Goal: Task Accomplishment & Management: Manage account settings

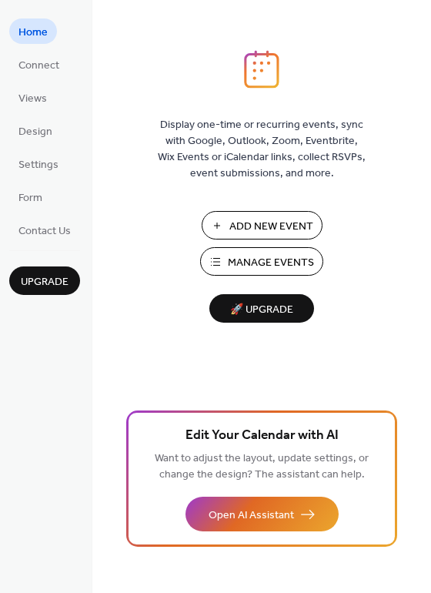
click at [243, 267] on span "Manage Events" at bounding box center [271, 263] width 86 height 16
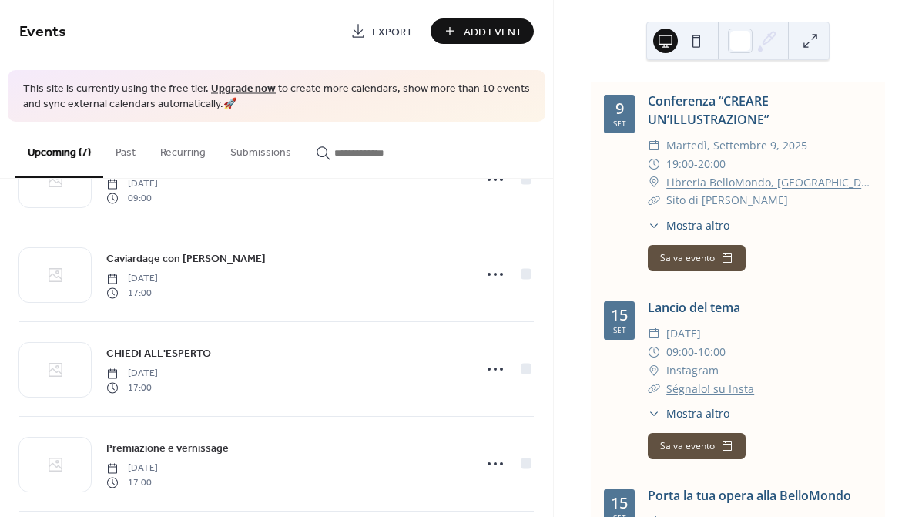
scroll to position [261, 0]
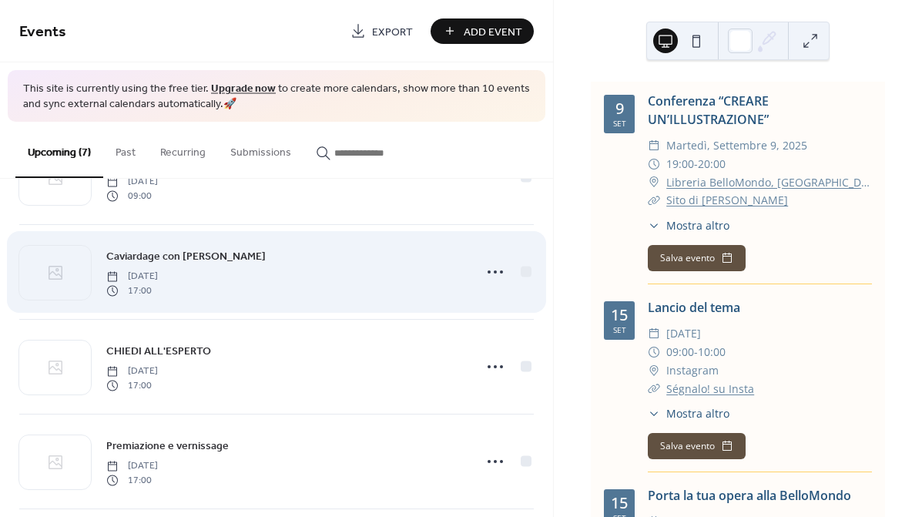
click at [266, 263] on span "Caviardage con [PERSON_NAME]" at bounding box center [185, 257] width 159 height 16
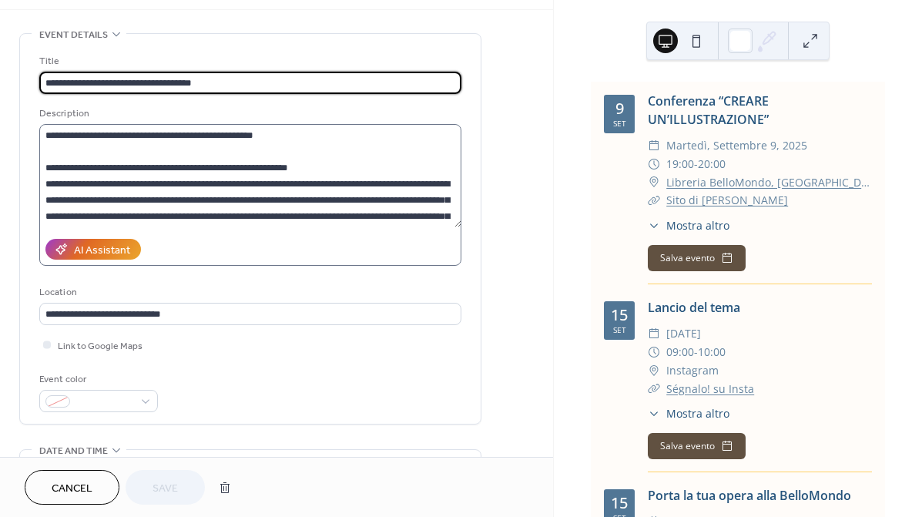
scroll to position [82, 0]
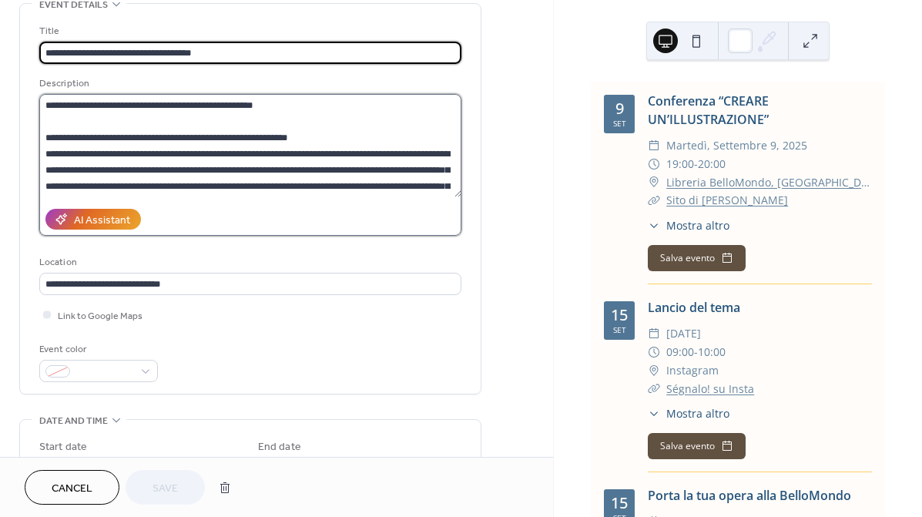
click at [233, 181] on textarea at bounding box center [250, 145] width 422 height 103
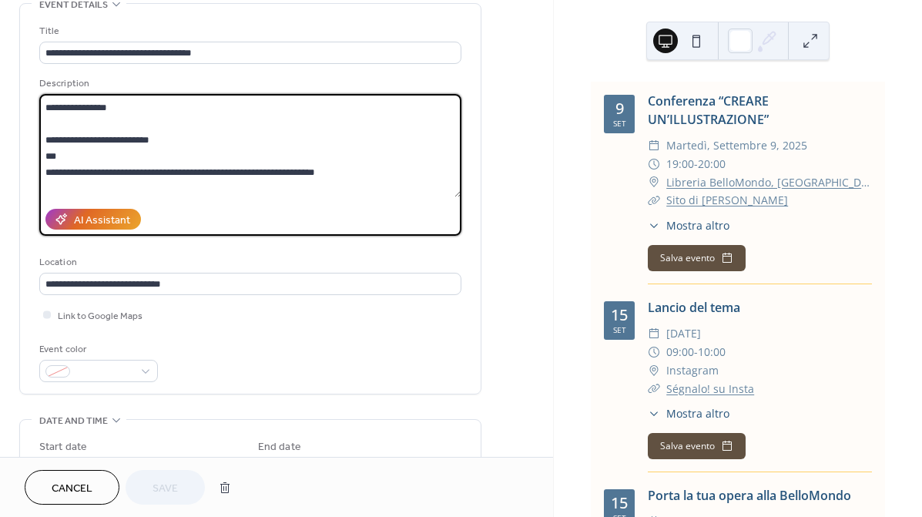
scroll to position [192, 0]
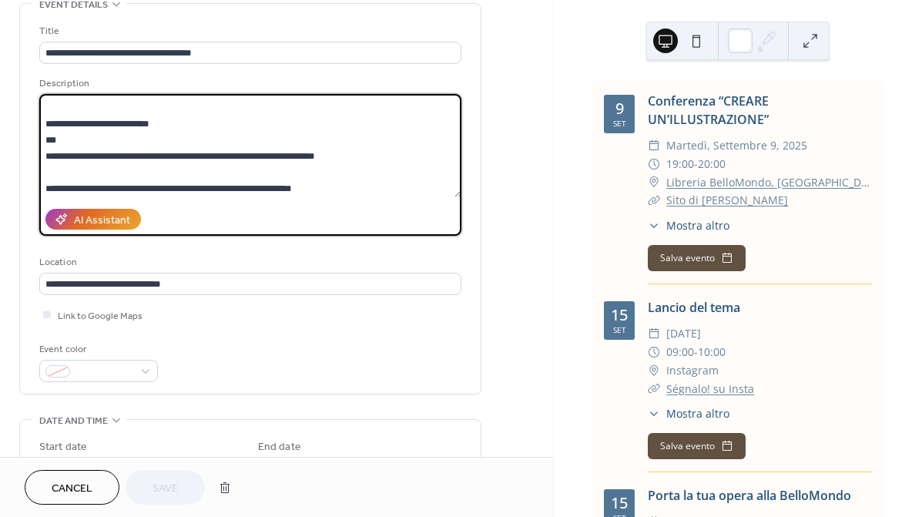
drag, startPoint x: 241, startPoint y: 157, endPoint x: 232, endPoint y: 155, distance: 9.5
click at [232, 155] on textarea at bounding box center [250, 145] width 422 height 103
click at [301, 158] on textarea at bounding box center [250, 145] width 422 height 103
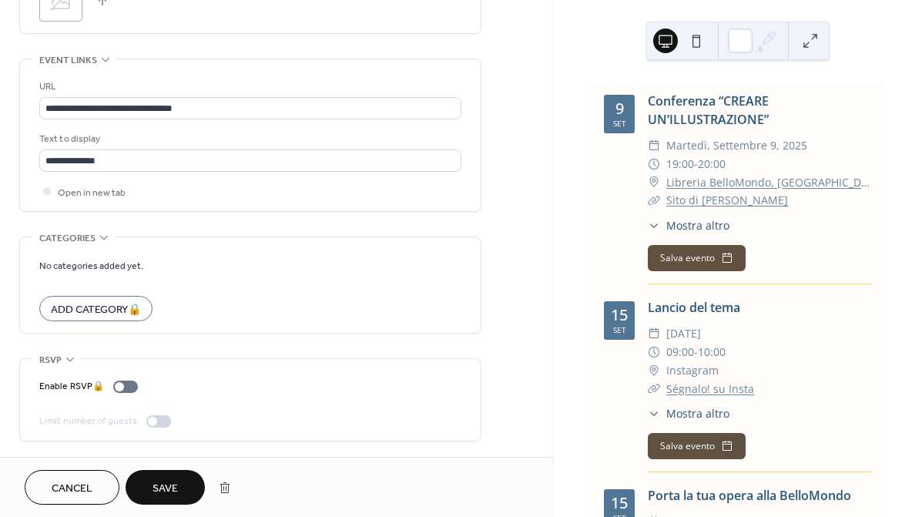
scroll to position [816, 0]
type textarea "**********"
click at [156, 482] on span "Save" at bounding box center [165, 489] width 25 height 16
